Goal: Task Accomplishment & Management: Complete application form

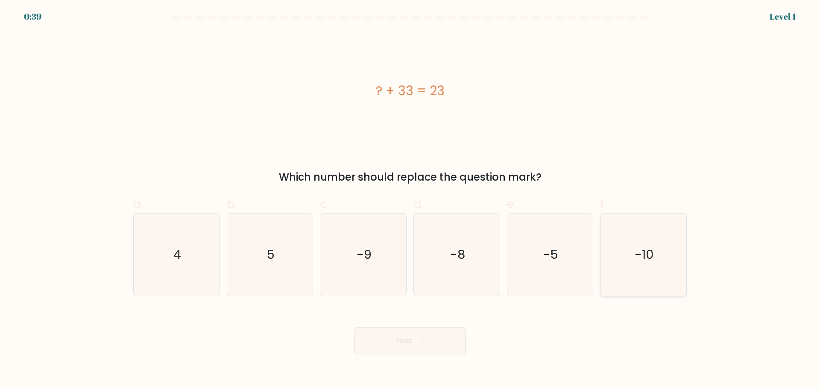
click at [644, 259] on text "-10" at bounding box center [643, 254] width 19 height 17
click at [410, 200] on input "f. -10" at bounding box center [410, 198] width 0 height 6
radio input "true"
click at [451, 339] on button "Next" at bounding box center [409, 340] width 111 height 27
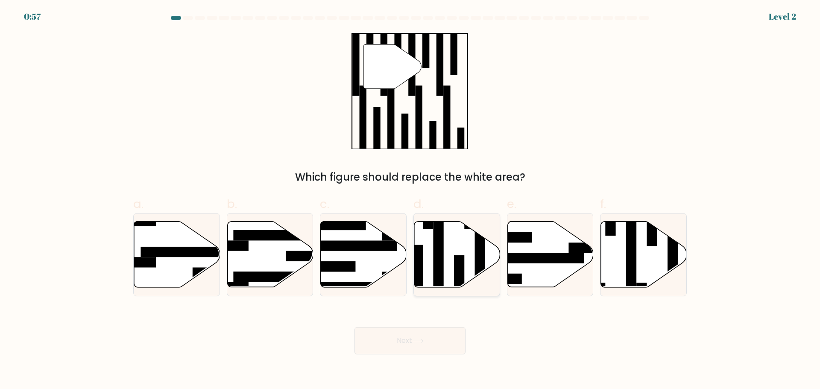
click at [481, 261] on rect at bounding box center [479, 259] width 10 height 93
click at [410, 200] on input "d." at bounding box center [410, 198] width 0 height 6
radio input "true"
click at [428, 347] on button "Next" at bounding box center [409, 340] width 111 height 27
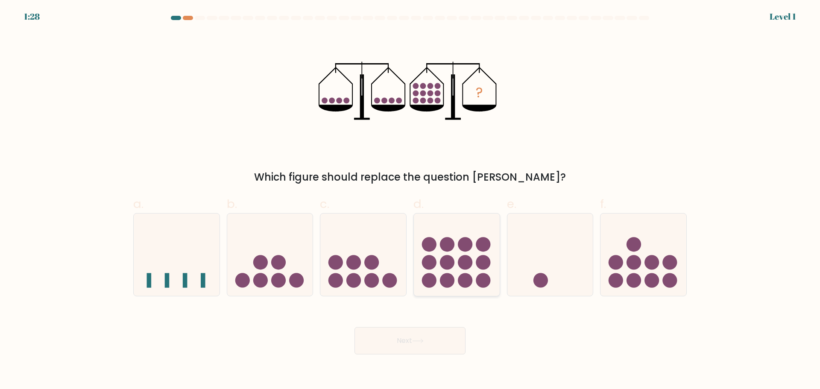
click at [475, 271] on icon at bounding box center [457, 254] width 86 height 71
click at [410, 200] on input "d." at bounding box center [410, 198] width 0 height 6
radio input "true"
click at [445, 338] on button "Next" at bounding box center [409, 340] width 111 height 27
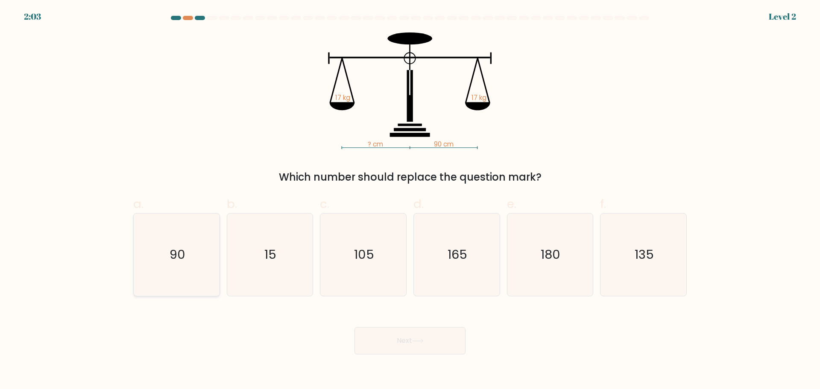
click at [207, 259] on icon "90" at bounding box center [176, 254] width 82 height 82
click at [410, 200] on input "a. 90" at bounding box center [410, 198] width 0 height 6
radio input "true"
click at [417, 350] on button "Next" at bounding box center [409, 340] width 111 height 27
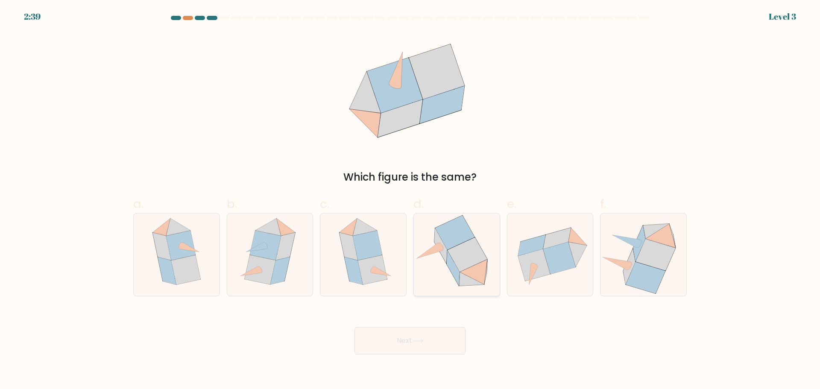
click at [462, 243] on icon at bounding box center [455, 232] width 40 height 35
click at [410, 200] on input "d." at bounding box center [410, 198] width 0 height 6
radio input "true"
click at [182, 261] on icon at bounding box center [185, 269] width 29 height 29
click at [410, 200] on input "a." at bounding box center [410, 198] width 0 height 6
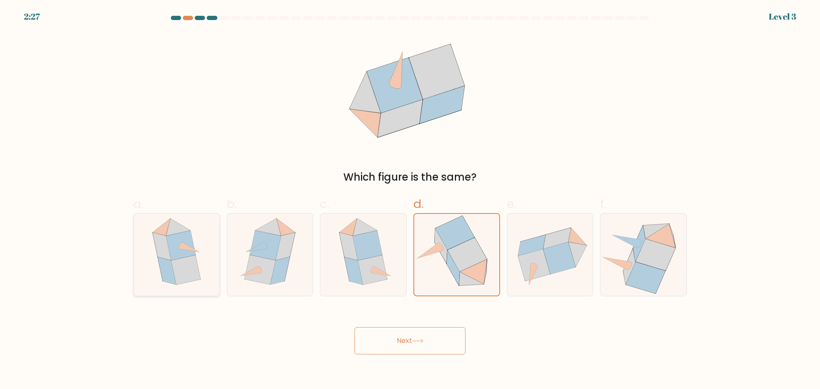
radio input "true"
click at [416, 347] on button "Next" at bounding box center [409, 340] width 111 height 27
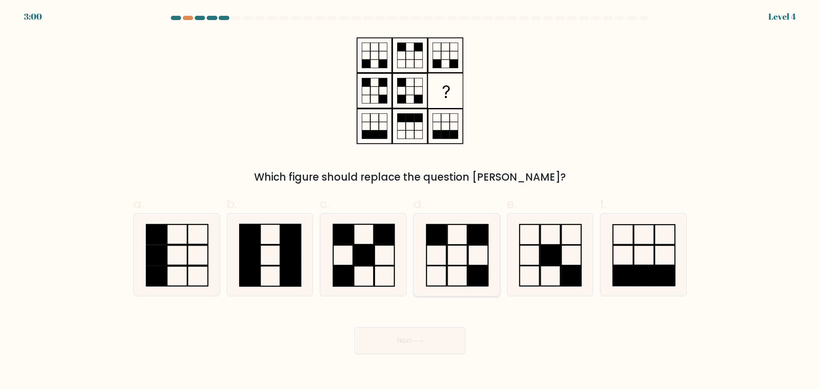
click at [455, 259] on icon at bounding box center [456, 254] width 82 height 82
click at [410, 200] on input "d." at bounding box center [410, 198] width 0 height 6
radio input "true"
click at [411, 348] on button "Next" at bounding box center [409, 340] width 111 height 27
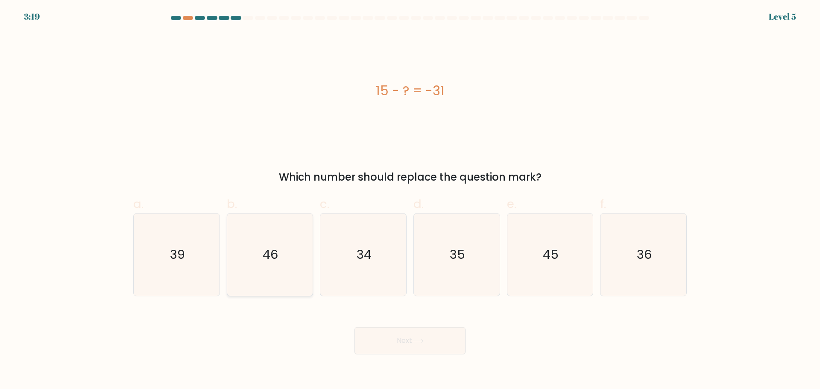
click at [284, 268] on icon "46" at bounding box center [269, 254] width 82 height 82
click at [410, 200] on input "b. 46" at bounding box center [410, 198] width 0 height 6
radio input "true"
click at [412, 351] on button "Next" at bounding box center [409, 340] width 111 height 27
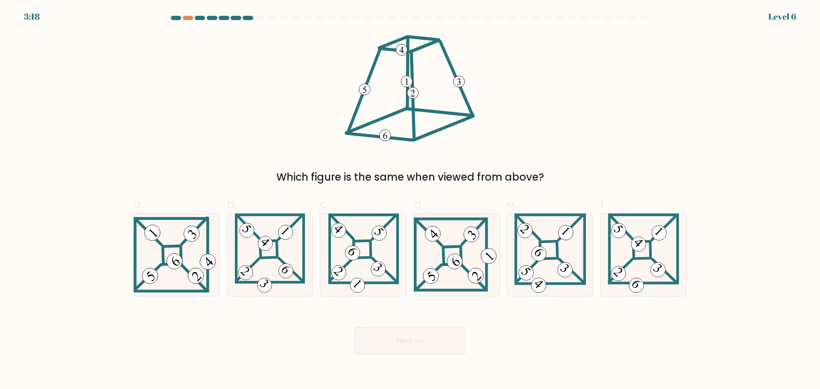
click at [411, 348] on button "Next" at bounding box center [409, 340] width 111 height 27
click at [656, 259] on icon at bounding box center [642, 254] width 71 height 82
click at [410, 200] on input "f." at bounding box center [410, 198] width 0 height 6
radio input "true"
click at [450, 335] on button "Next" at bounding box center [409, 340] width 111 height 27
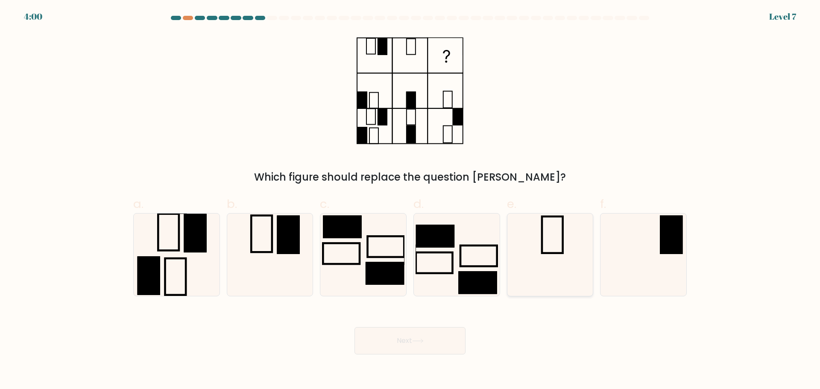
click at [570, 280] on icon at bounding box center [549, 254] width 82 height 82
click at [410, 200] on input "e." at bounding box center [410, 198] width 0 height 6
radio input "true"
click at [413, 333] on button "Next" at bounding box center [409, 340] width 111 height 27
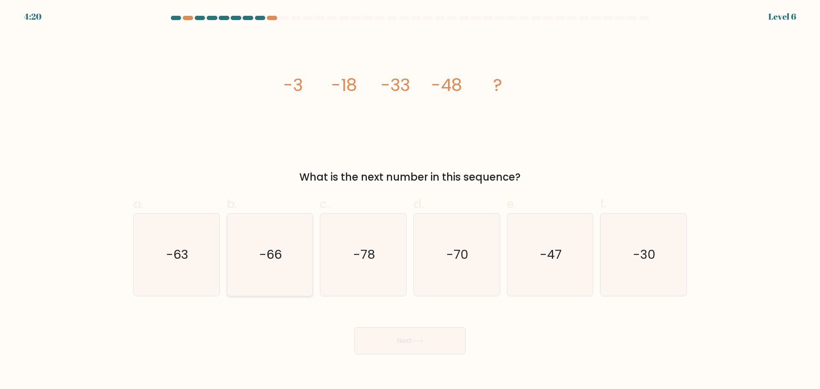
click at [264, 249] on text "-66" at bounding box center [270, 254] width 23 height 17
click at [410, 200] on input "b. -66" at bounding box center [410, 198] width 0 height 6
radio input "true"
click at [404, 334] on button "Next" at bounding box center [409, 340] width 111 height 27
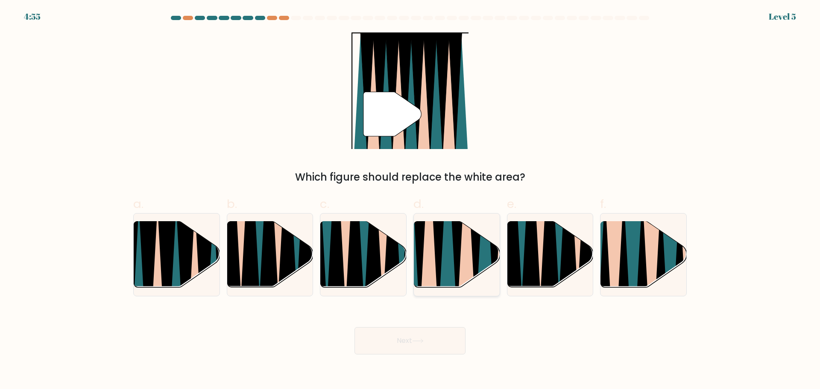
click at [447, 272] on icon at bounding box center [447, 219] width 19 height 171
click at [410, 200] on input "d." at bounding box center [410, 198] width 0 height 6
radio input "true"
click at [414, 337] on button "Next" at bounding box center [409, 340] width 111 height 27
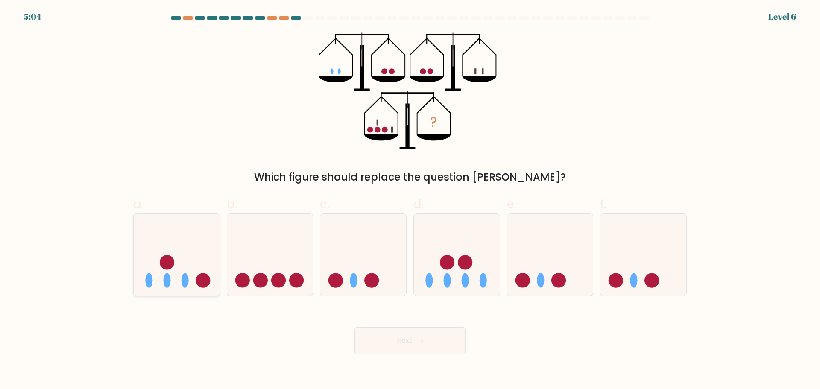
click at [192, 282] on icon at bounding box center [177, 254] width 86 height 71
click at [410, 200] on input "a." at bounding box center [410, 198] width 0 height 6
radio input "true"
click at [409, 345] on button "Next" at bounding box center [409, 340] width 111 height 27
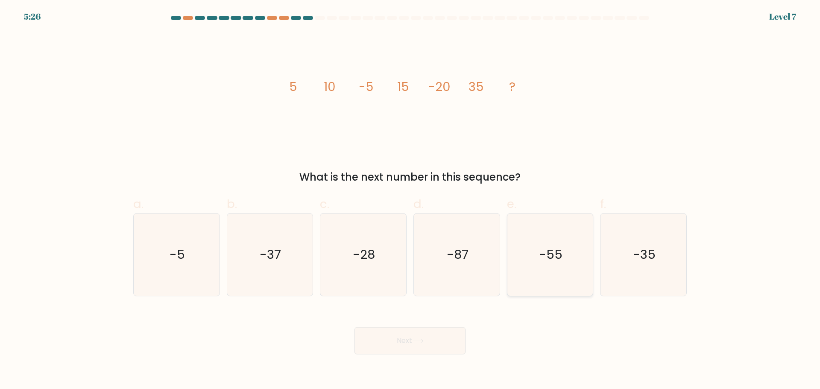
click at [560, 256] on text "-55" at bounding box center [550, 254] width 23 height 17
click at [410, 200] on input "e. -55" at bounding box center [410, 198] width 0 height 6
radio input "true"
click at [434, 341] on button "Next" at bounding box center [409, 340] width 111 height 27
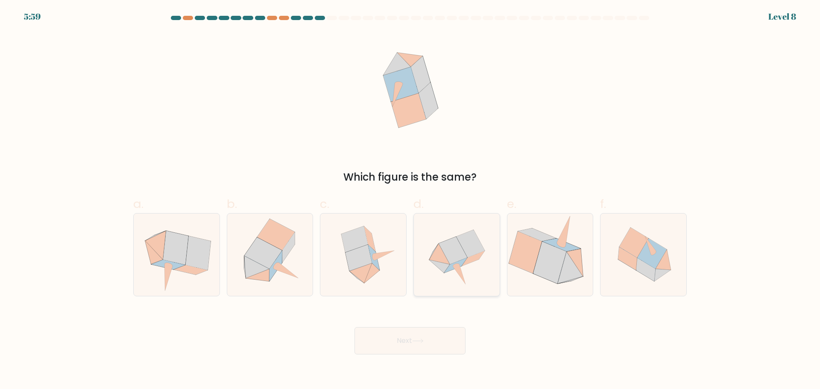
click at [468, 261] on icon at bounding box center [472, 258] width 23 height 15
click at [410, 200] on input "d." at bounding box center [410, 198] width 0 height 6
radio input "true"
click at [442, 341] on button "Next" at bounding box center [409, 340] width 111 height 27
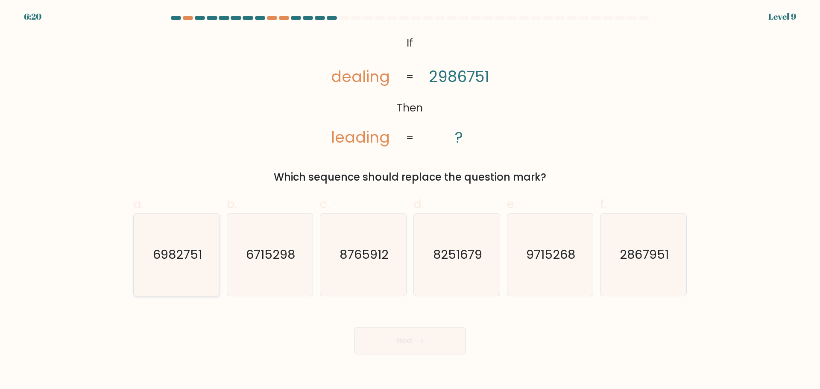
click at [184, 253] on text "6982751" at bounding box center [177, 254] width 49 height 17
click at [410, 200] on input "a. 6982751" at bounding box center [410, 198] width 0 height 6
radio input "true"
click at [434, 341] on button "Next" at bounding box center [409, 340] width 111 height 27
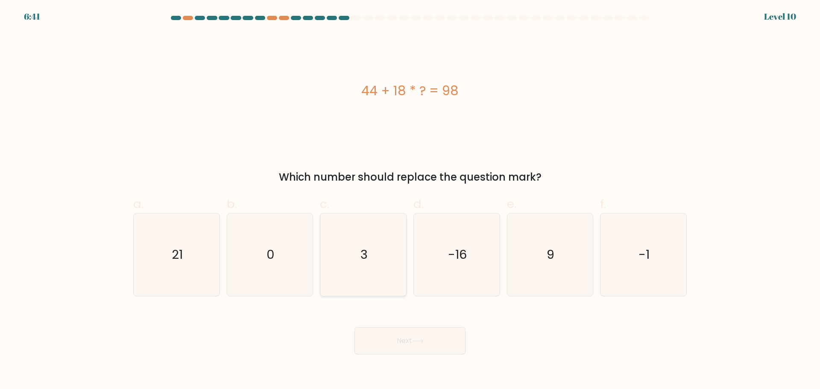
click at [383, 245] on icon "3" at bounding box center [363, 254] width 82 height 82
click at [410, 200] on input "c. 3" at bounding box center [410, 198] width 0 height 6
radio input "true"
click at [426, 335] on button "Next" at bounding box center [409, 340] width 111 height 27
